Goal: Transaction & Acquisition: Purchase product/service

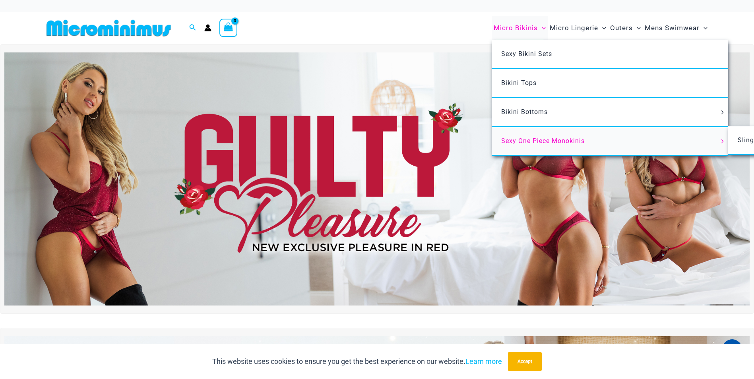
click at [503, 140] on span "Sexy One Piece Monokinis" at bounding box center [542, 141] width 83 height 8
click at [510, 53] on span "Sexy Bikini Sets" at bounding box center [526, 54] width 51 height 8
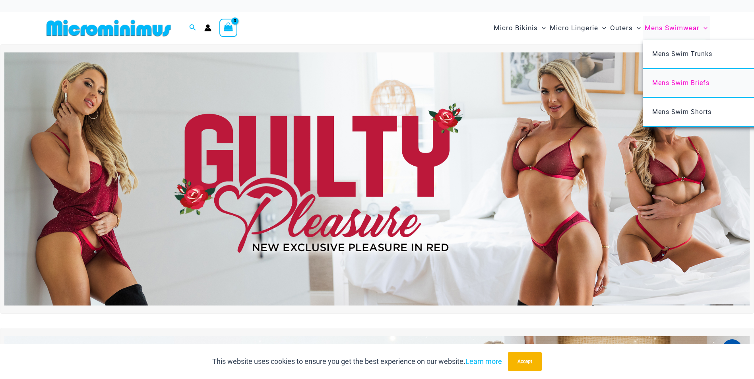
click at [660, 85] on span "Mens Swim Briefs" at bounding box center [680, 83] width 57 height 8
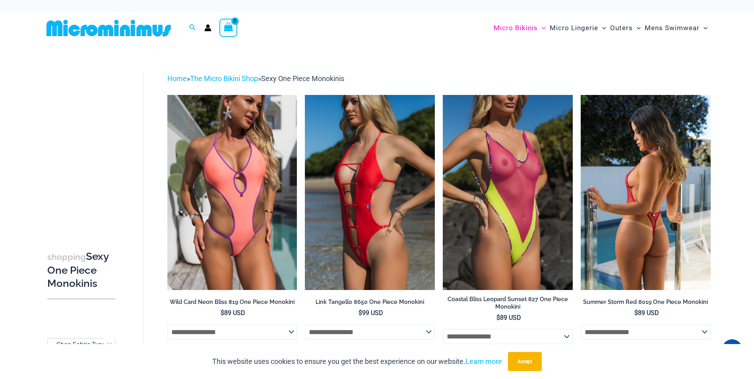
click at [616, 208] on img at bounding box center [646, 192] width 130 height 195
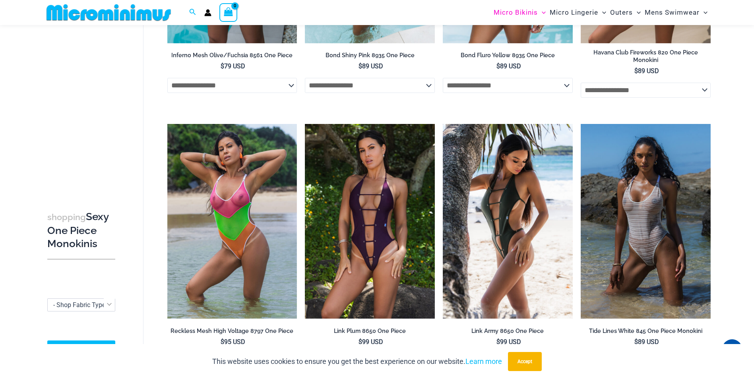
scroll to position [793, 0]
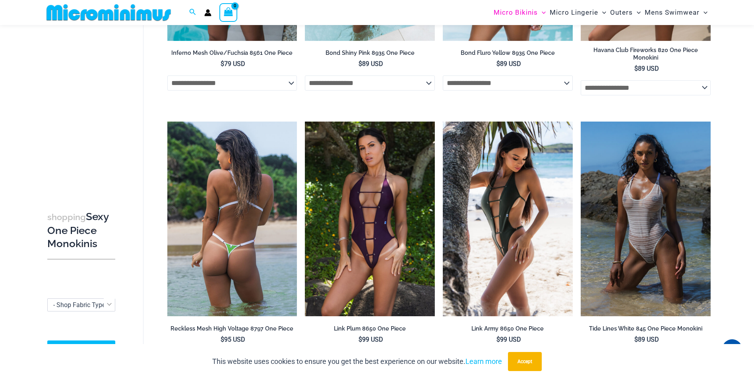
click at [241, 204] on img at bounding box center [232, 219] width 130 height 195
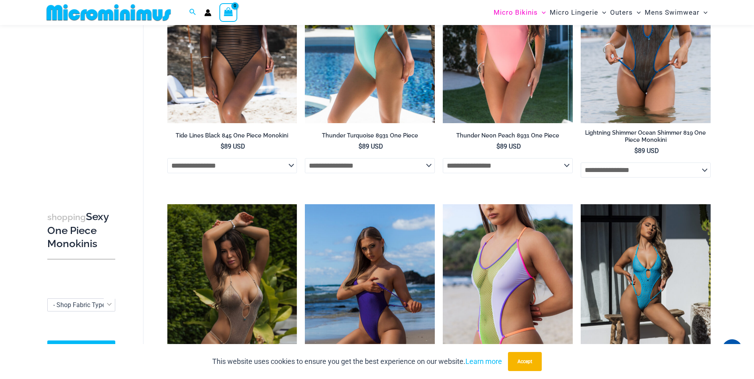
scroll to position [1310, 0]
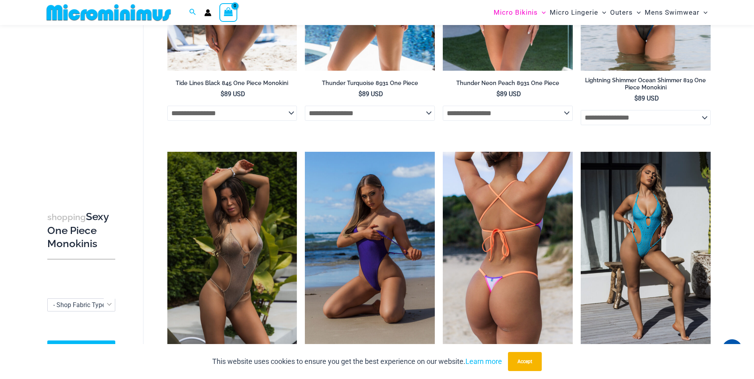
click at [517, 232] on img at bounding box center [508, 249] width 130 height 195
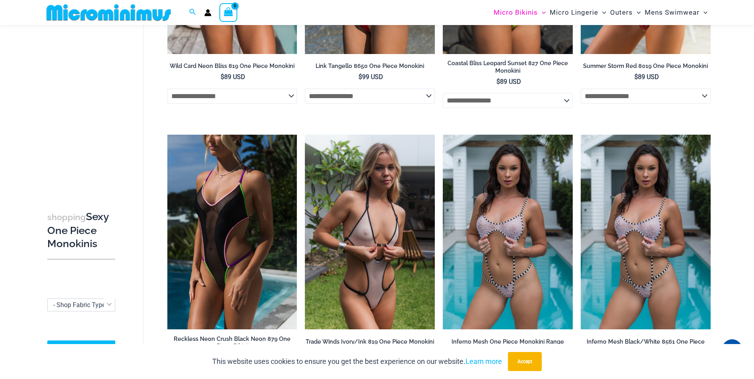
scroll to position [225, 0]
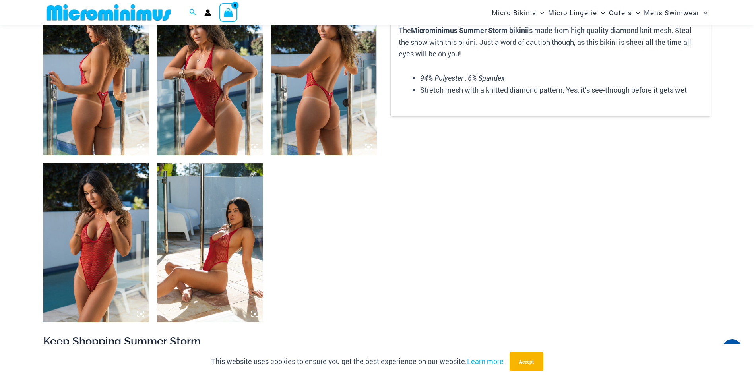
scroll to position [589, 0]
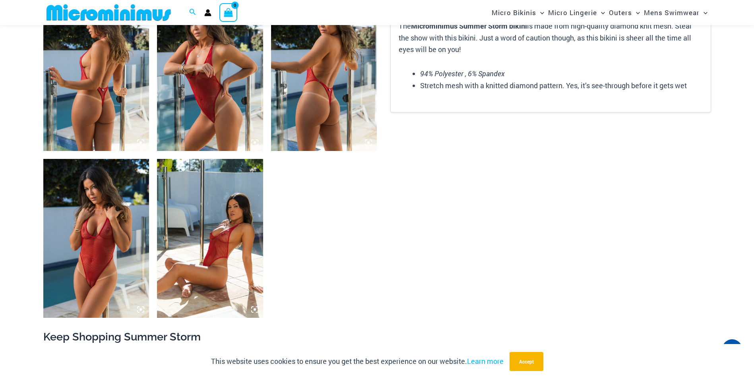
click at [97, 267] on img at bounding box center [96, 238] width 106 height 159
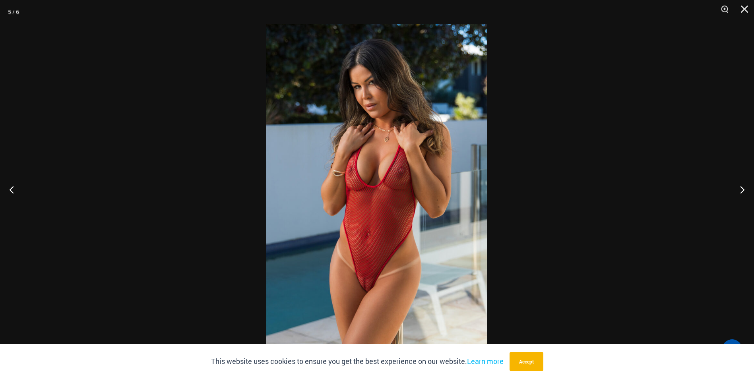
click at [361, 244] on img at bounding box center [376, 189] width 221 height 331
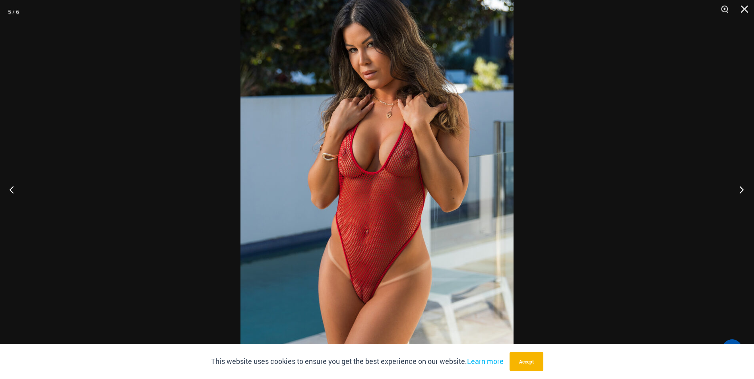
click at [735, 188] on button "Next" at bounding box center [739, 190] width 30 height 40
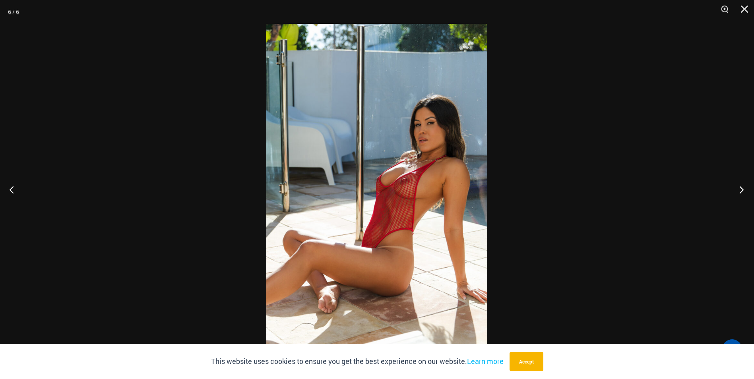
click at [735, 188] on button "Next" at bounding box center [739, 190] width 30 height 40
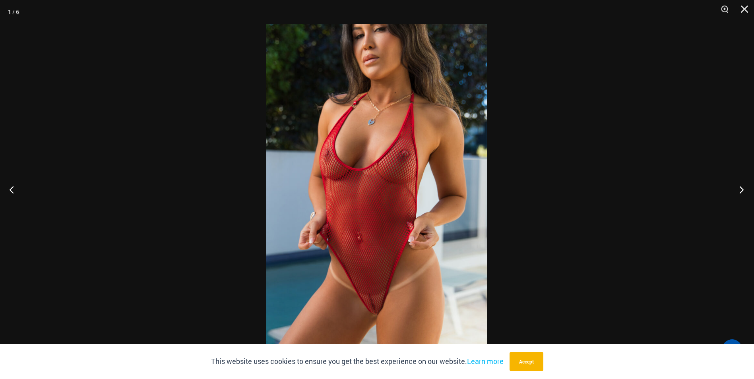
click at [735, 188] on button "Next" at bounding box center [739, 190] width 30 height 40
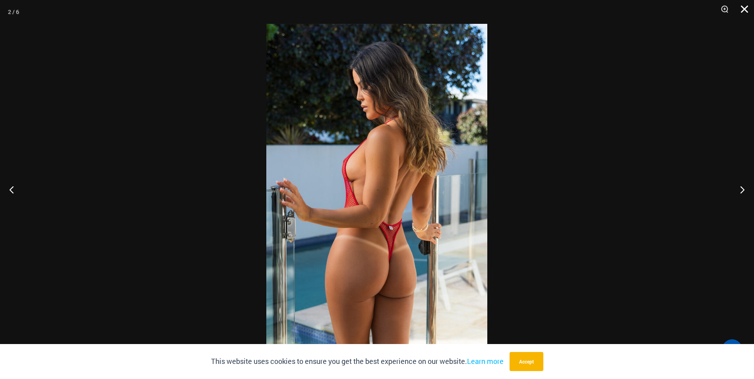
click at [745, 10] on button "Close" at bounding box center [742, 12] width 20 height 24
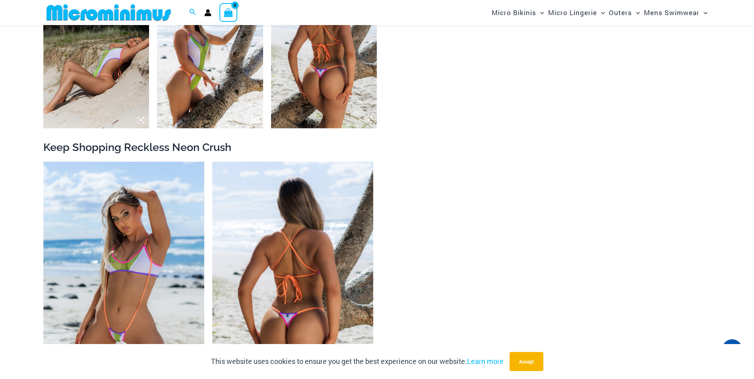
scroll to position [827, 0]
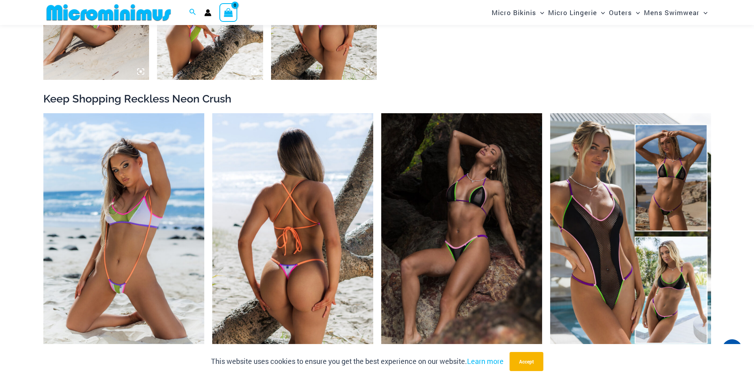
click at [300, 226] on img at bounding box center [292, 234] width 161 height 242
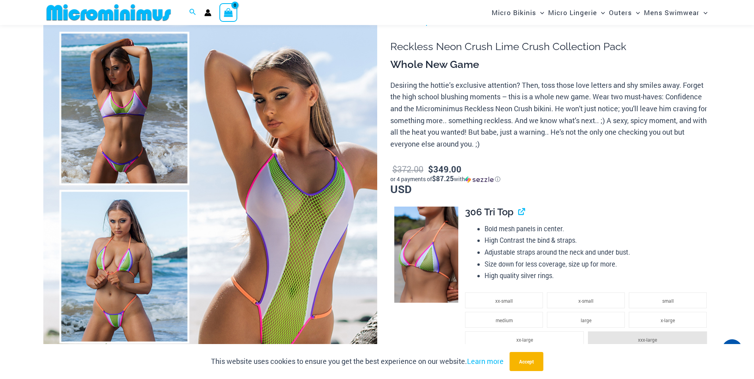
scroll to position [73, 0]
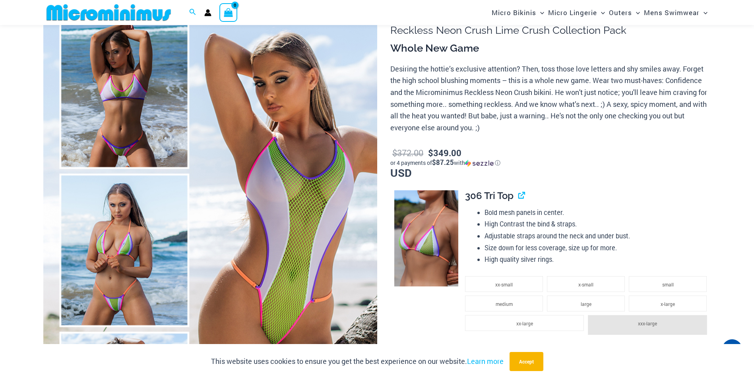
click at [116, 125] on img at bounding box center [210, 250] width 334 height 501
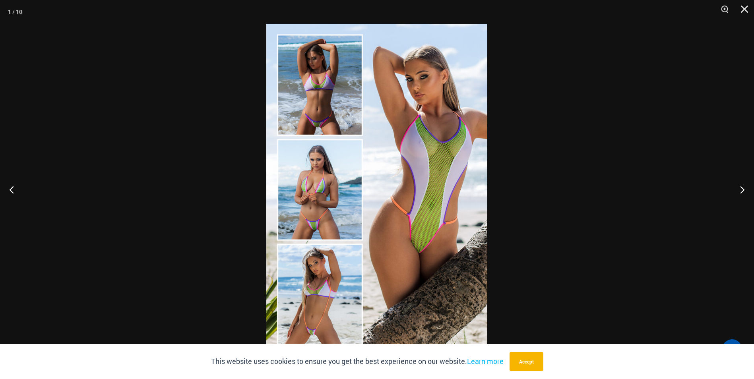
click at [310, 209] on img at bounding box center [376, 189] width 221 height 331
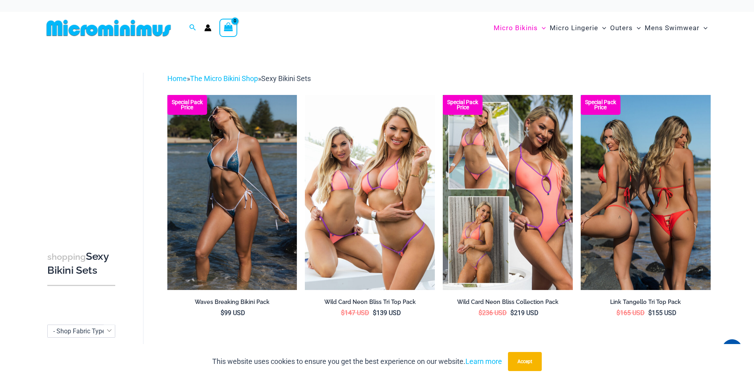
click at [646, 190] on img at bounding box center [646, 192] width 130 height 195
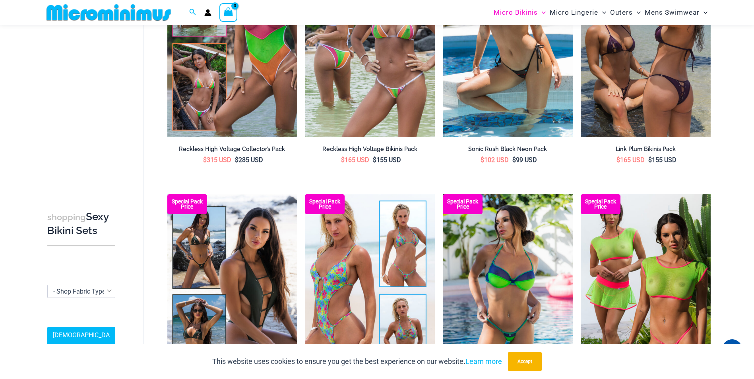
scroll to position [1423, 0]
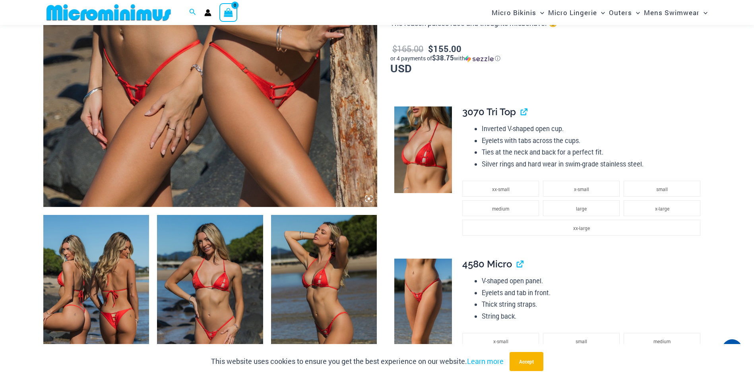
scroll to position [430, 0]
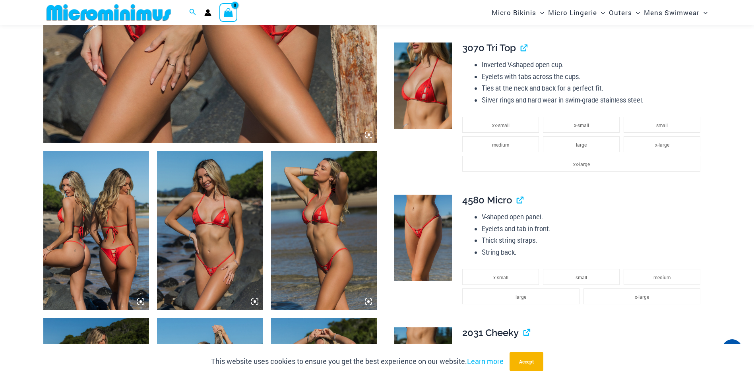
click at [209, 242] on img at bounding box center [210, 230] width 106 height 159
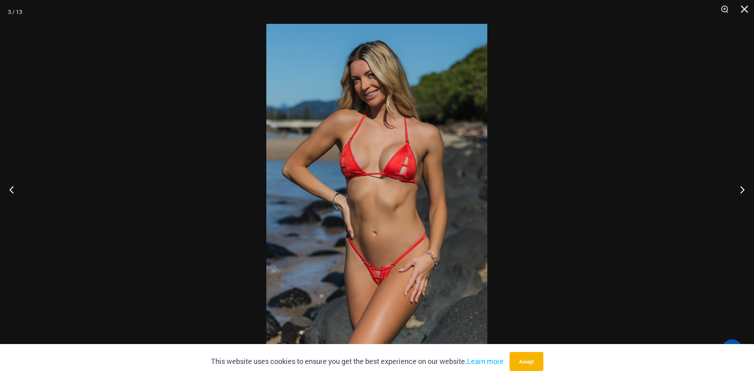
click at [362, 204] on img at bounding box center [376, 189] width 221 height 331
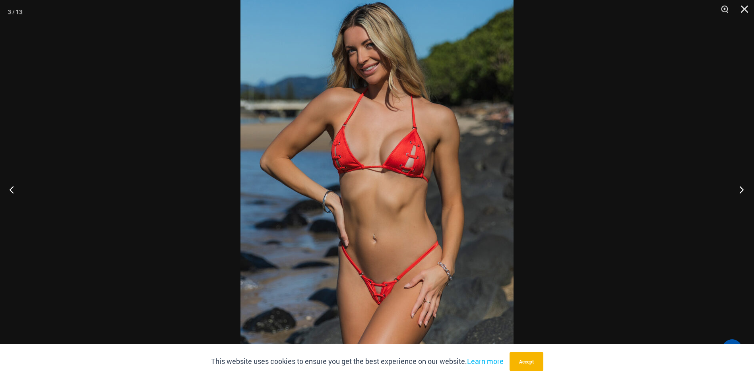
click at [741, 186] on button "Next" at bounding box center [739, 190] width 30 height 40
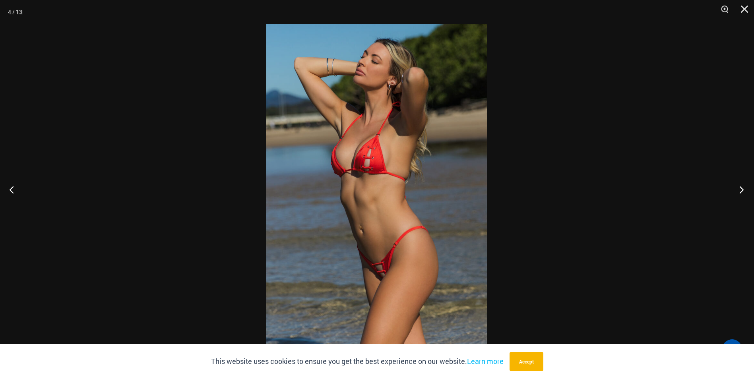
click at [741, 186] on button "Next" at bounding box center [739, 190] width 30 height 40
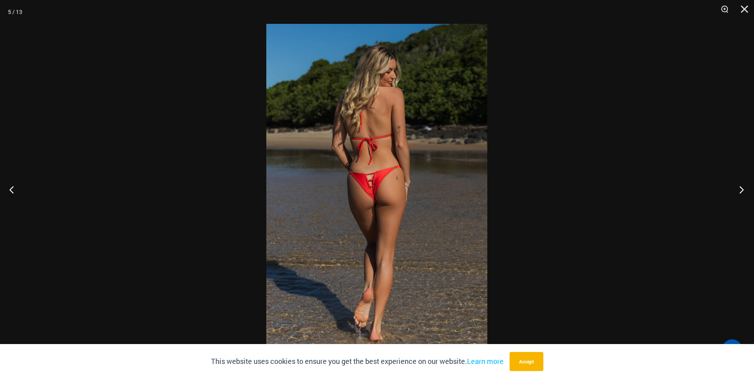
click at [741, 186] on button "Next" at bounding box center [739, 190] width 30 height 40
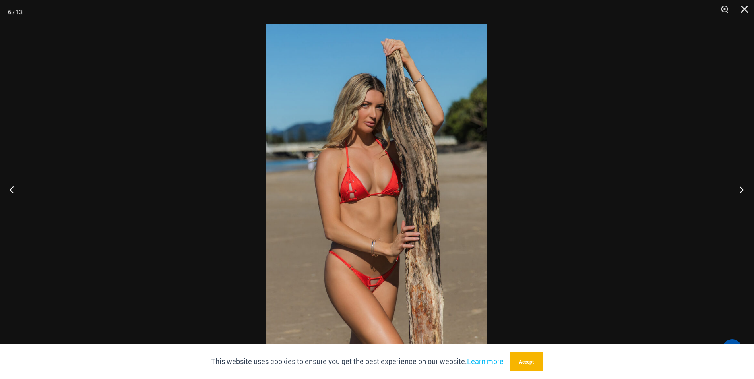
click at [741, 186] on button "Next" at bounding box center [739, 190] width 30 height 40
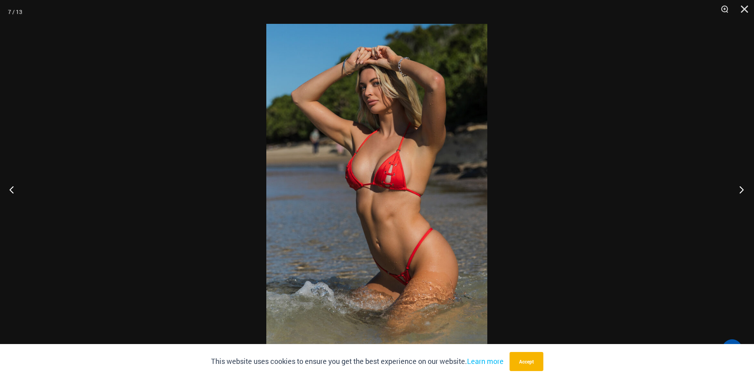
click at [741, 186] on button "Next" at bounding box center [739, 190] width 30 height 40
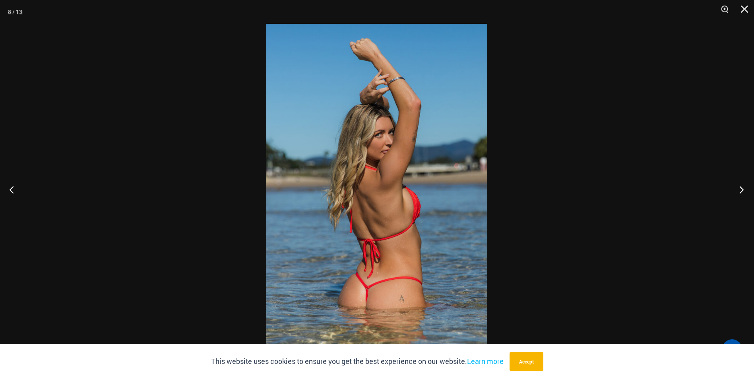
click at [741, 186] on button "Next" at bounding box center [739, 190] width 30 height 40
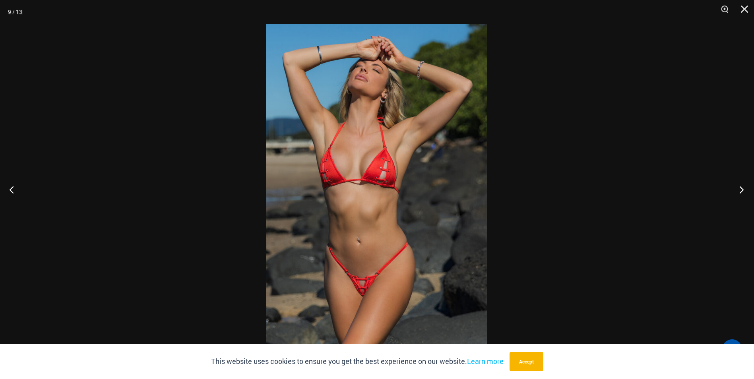
click at [741, 186] on button "Next" at bounding box center [739, 190] width 30 height 40
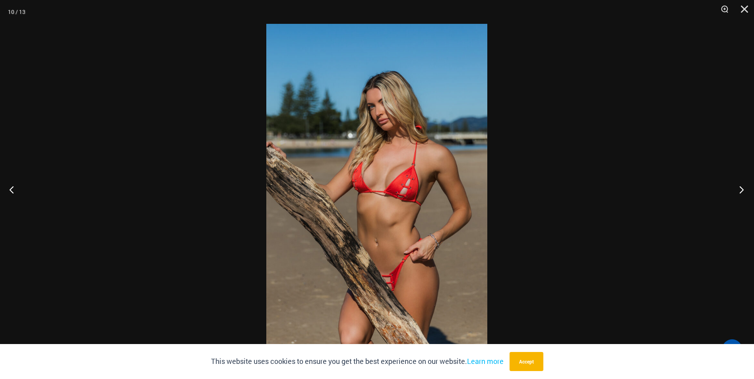
click at [741, 186] on button "Next" at bounding box center [739, 190] width 30 height 40
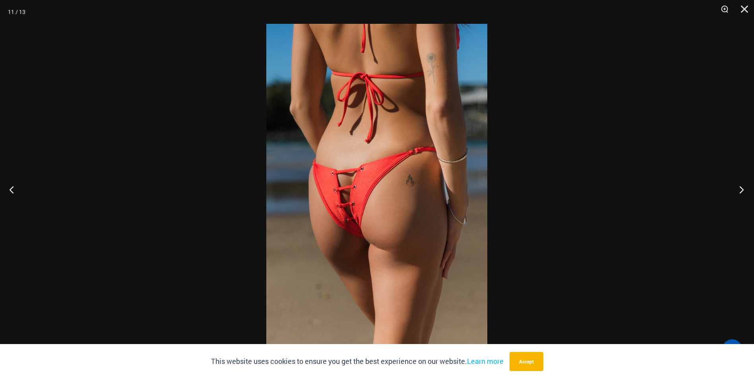
click at [741, 186] on button "Next" at bounding box center [739, 190] width 30 height 40
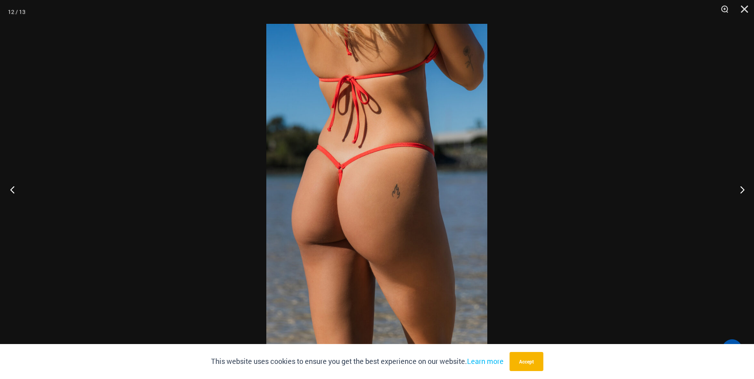
click at [14, 190] on button "Previous" at bounding box center [15, 190] width 30 height 40
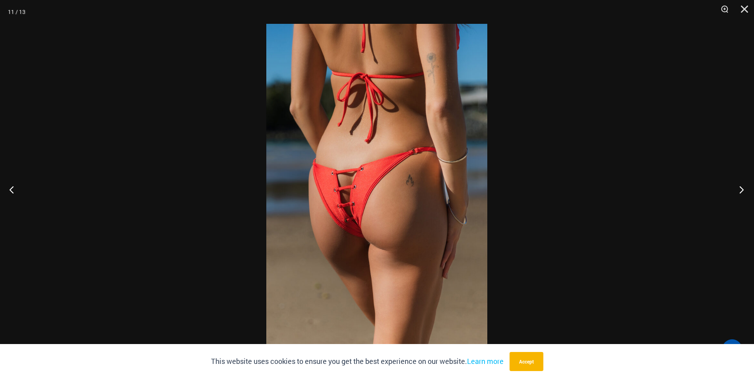
click at [743, 191] on button "Next" at bounding box center [739, 190] width 30 height 40
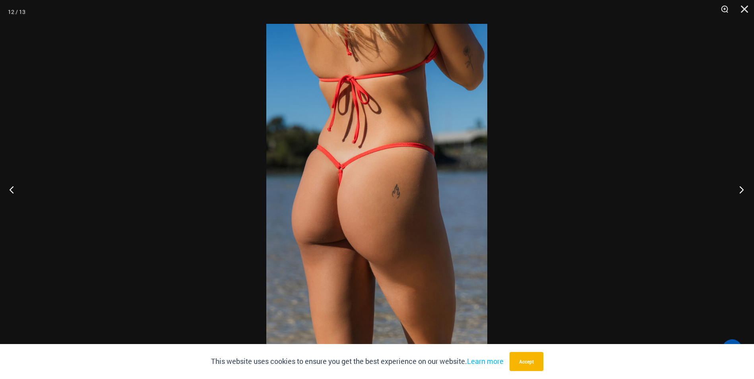
click at [743, 191] on button "Next" at bounding box center [739, 190] width 30 height 40
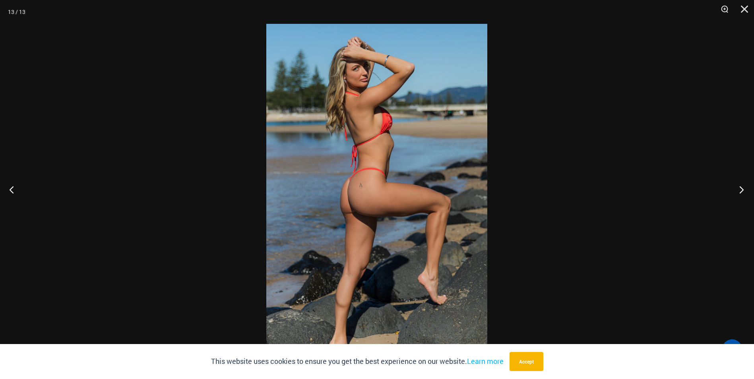
click at [743, 191] on button "Next" at bounding box center [739, 190] width 30 height 40
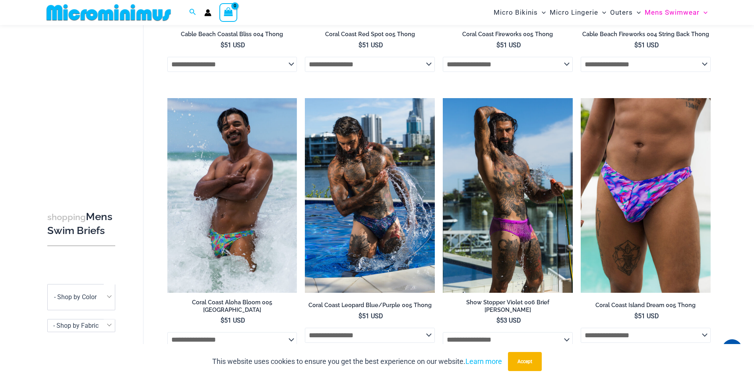
scroll to position [267, 0]
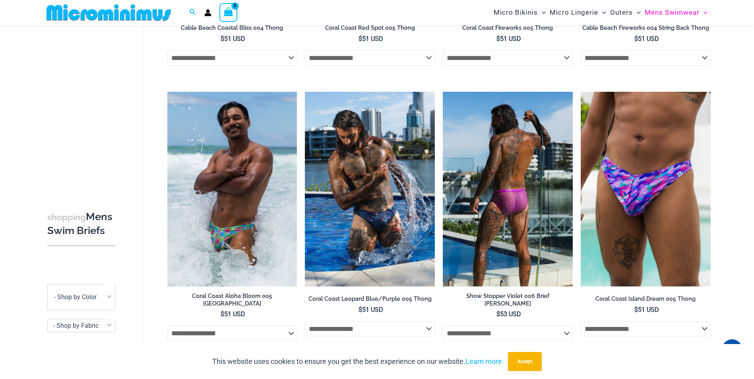
click at [511, 221] on img at bounding box center [508, 189] width 130 height 195
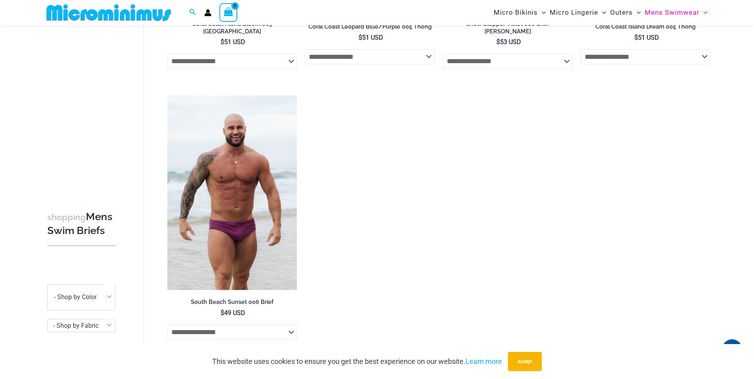
scroll to position [544, 0]
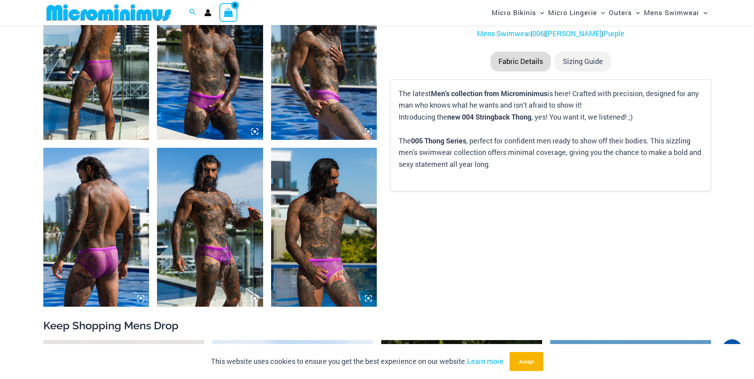
scroll to position [592, 0]
